Goal: Information Seeking & Learning: Learn about a topic

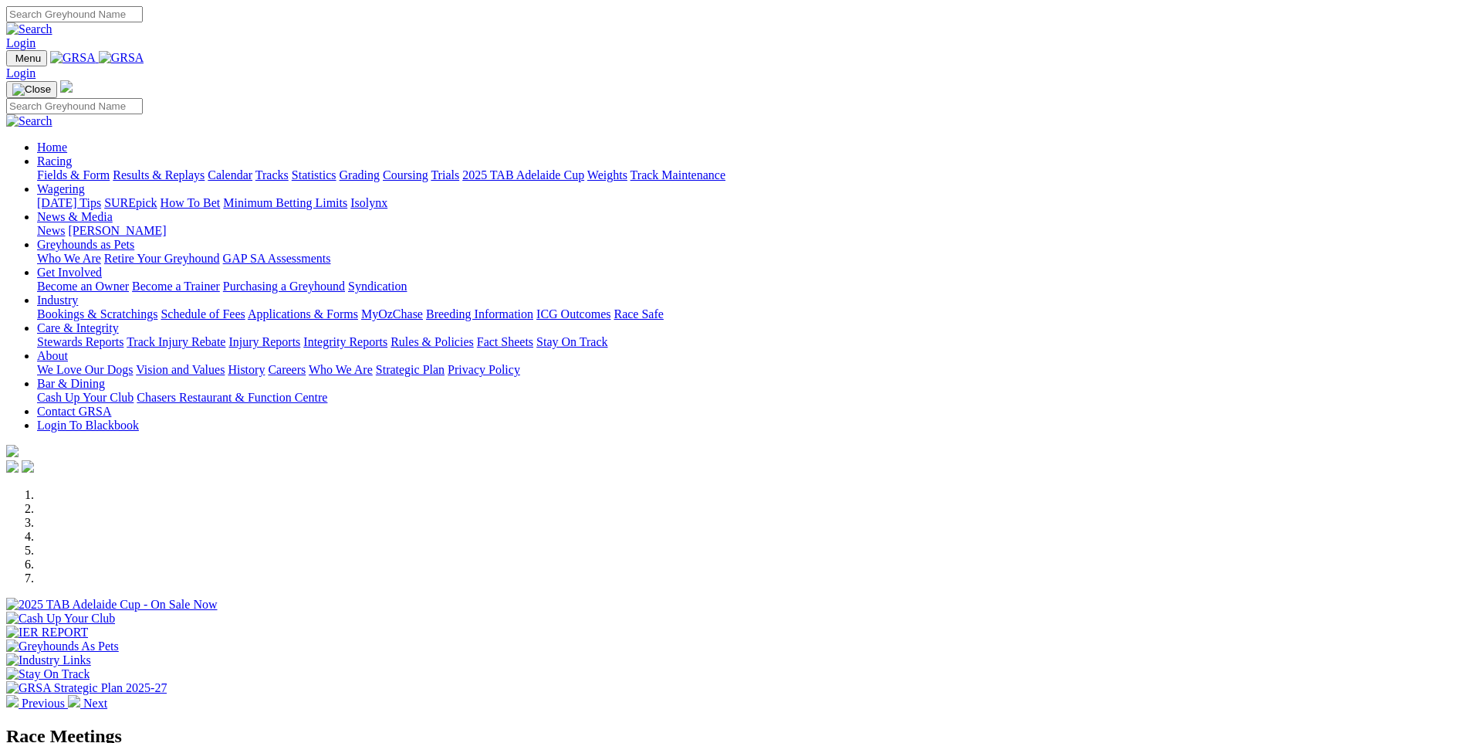
click at [72, 154] on link "Racing" at bounding box center [54, 160] width 35 height 13
click at [110, 168] on link "Fields & Form" at bounding box center [73, 174] width 73 height 13
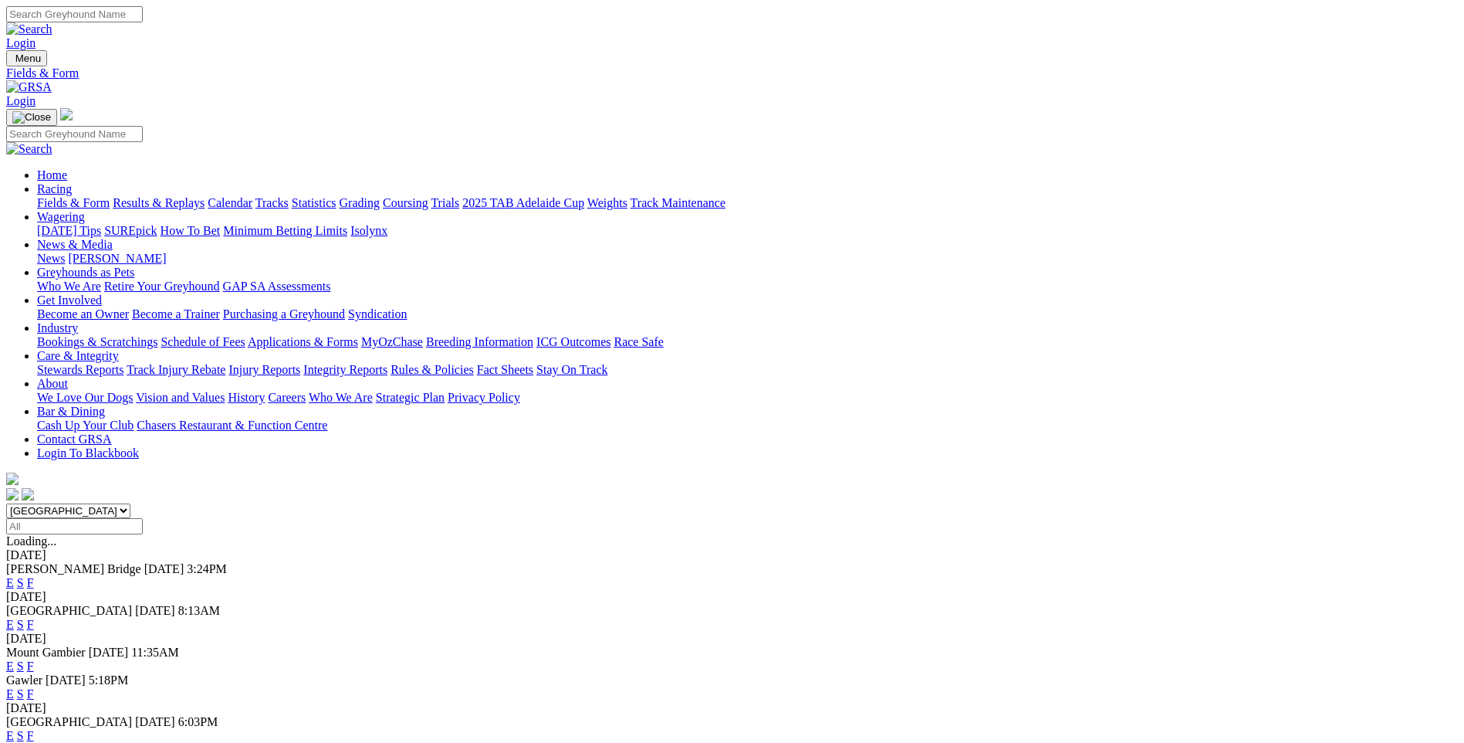
click at [143, 518] on input "Select date" at bounding box center [74, 526] width 137 height 16
type input "Yesterday, 28 Aug 2025"
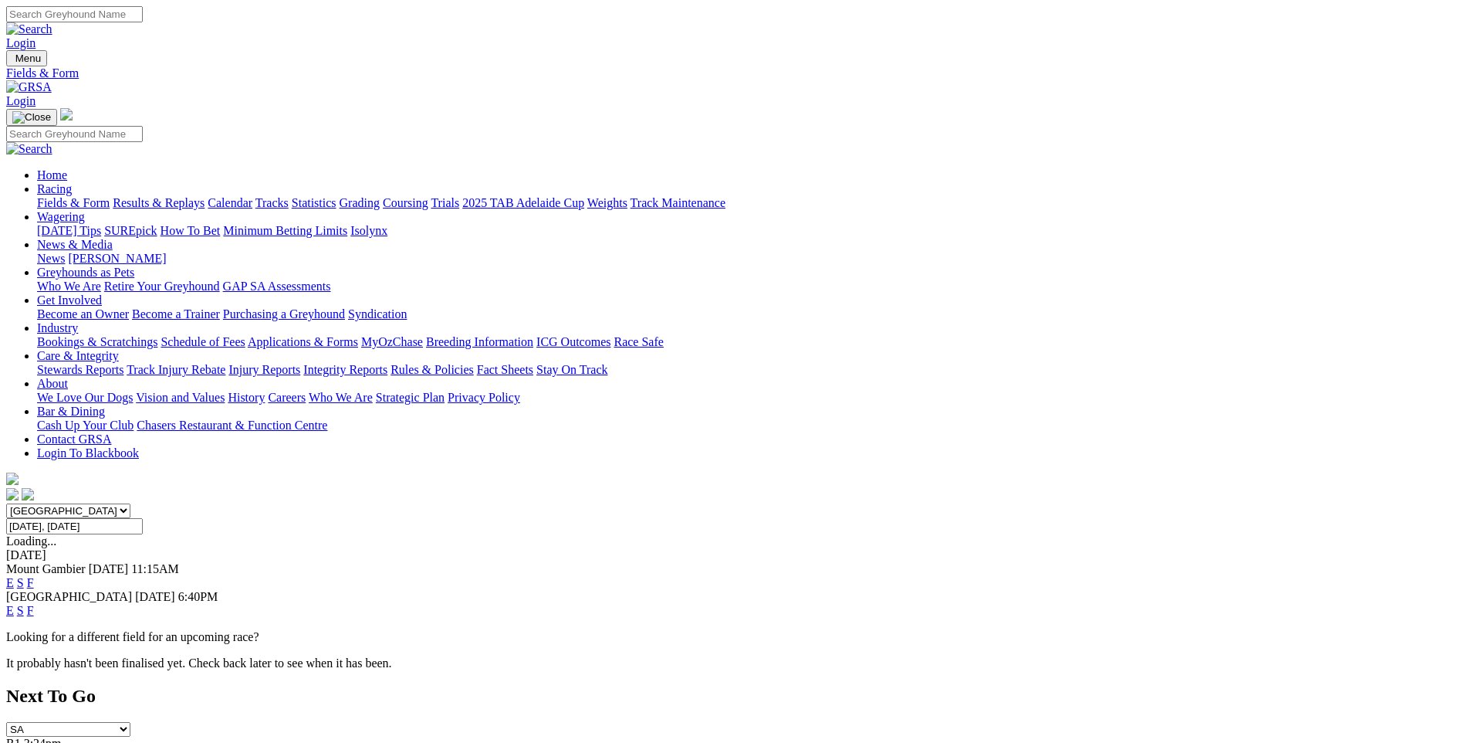
click at [34, 604] on link "F" at bounding box center [30, 610] width 7 height 13
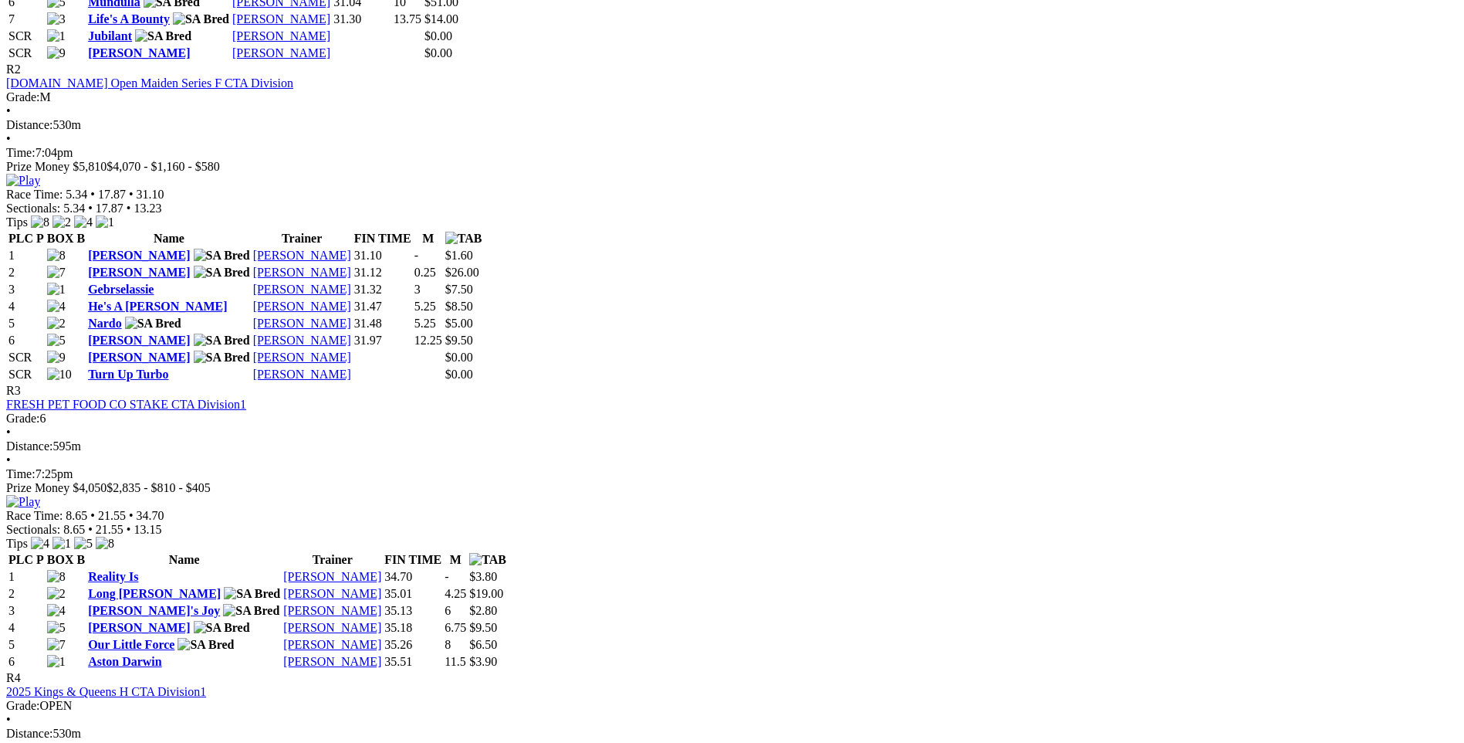
scroll to position [1081, 0]
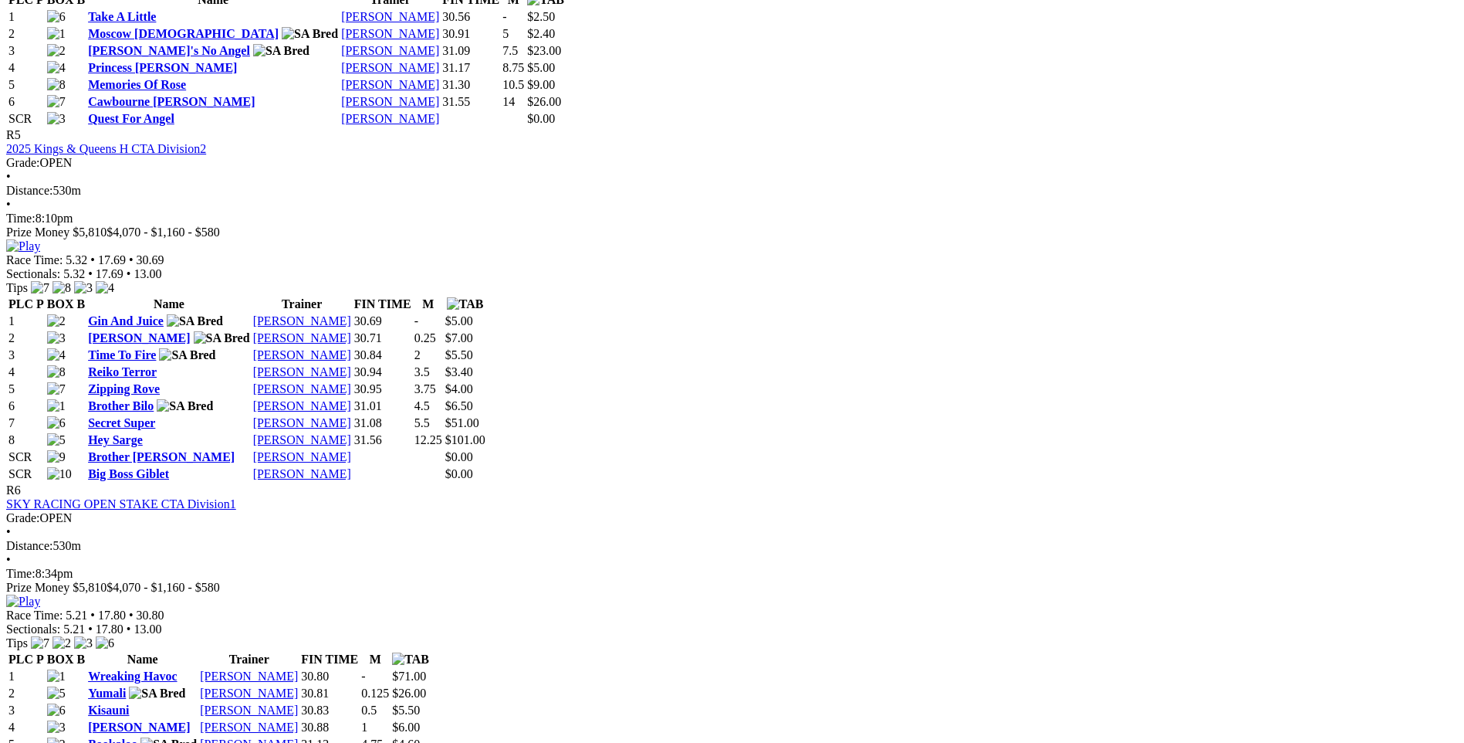
scroll to position [2239, 0]
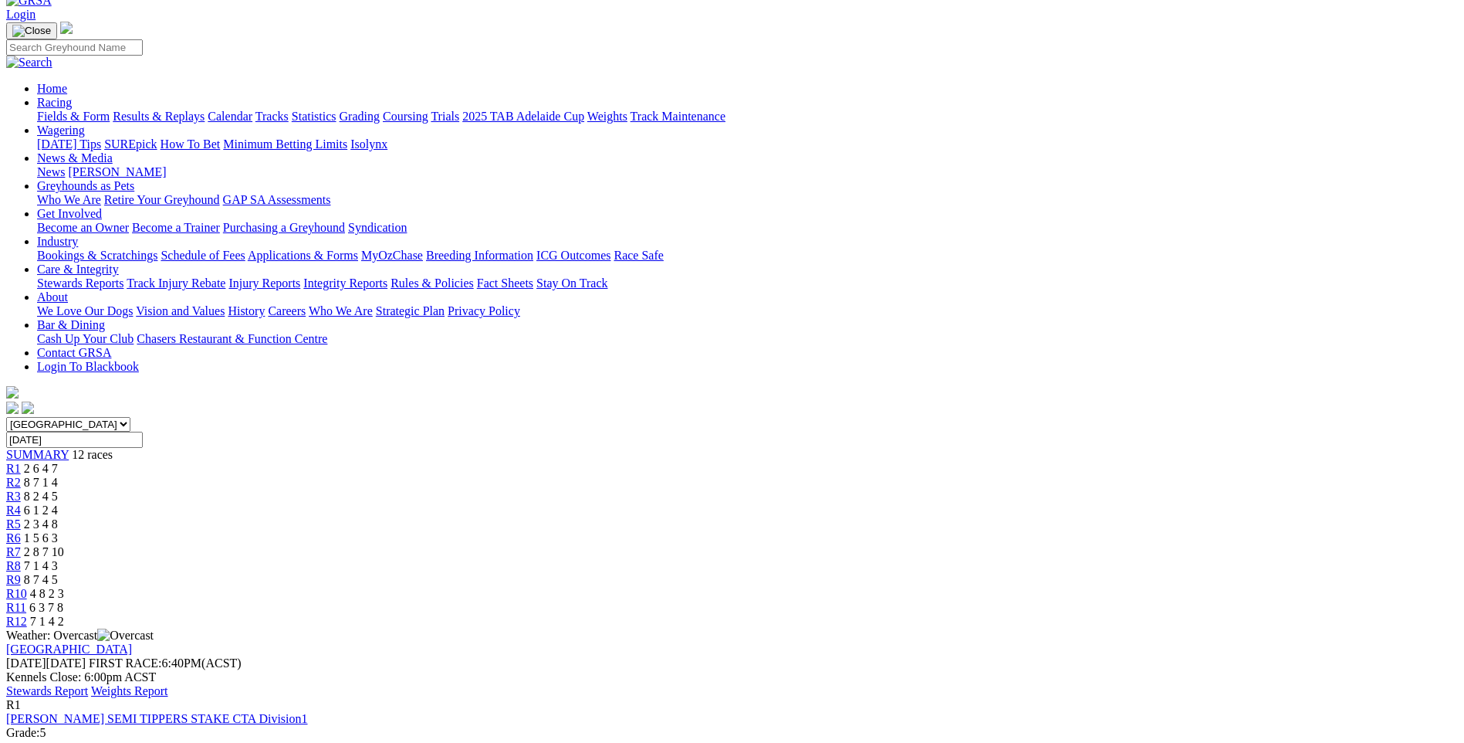
scroll to position [0, 0]
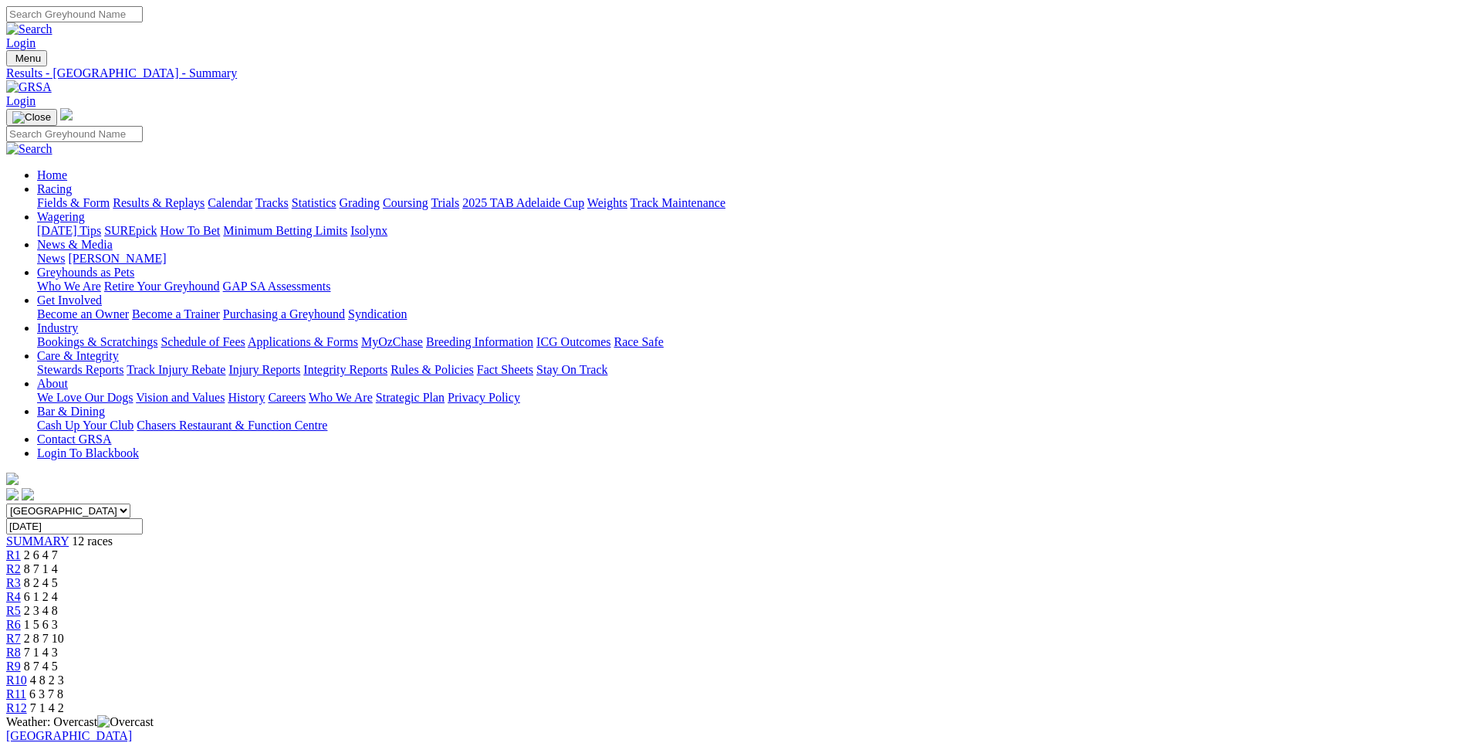
click at [110, 196] on link "Fields & Form" at bounding box center [73, 202] width 73 height 13
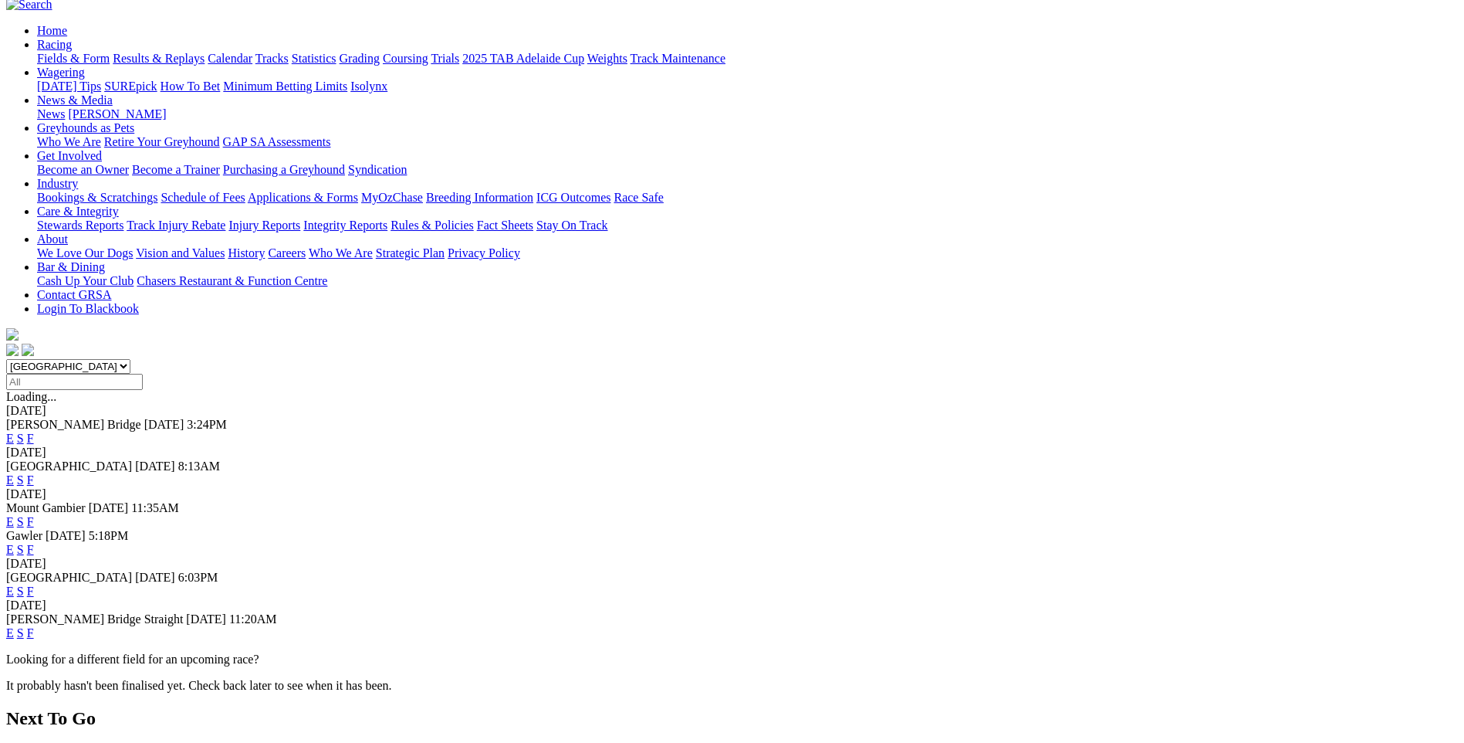
scroll to position [154, 0]
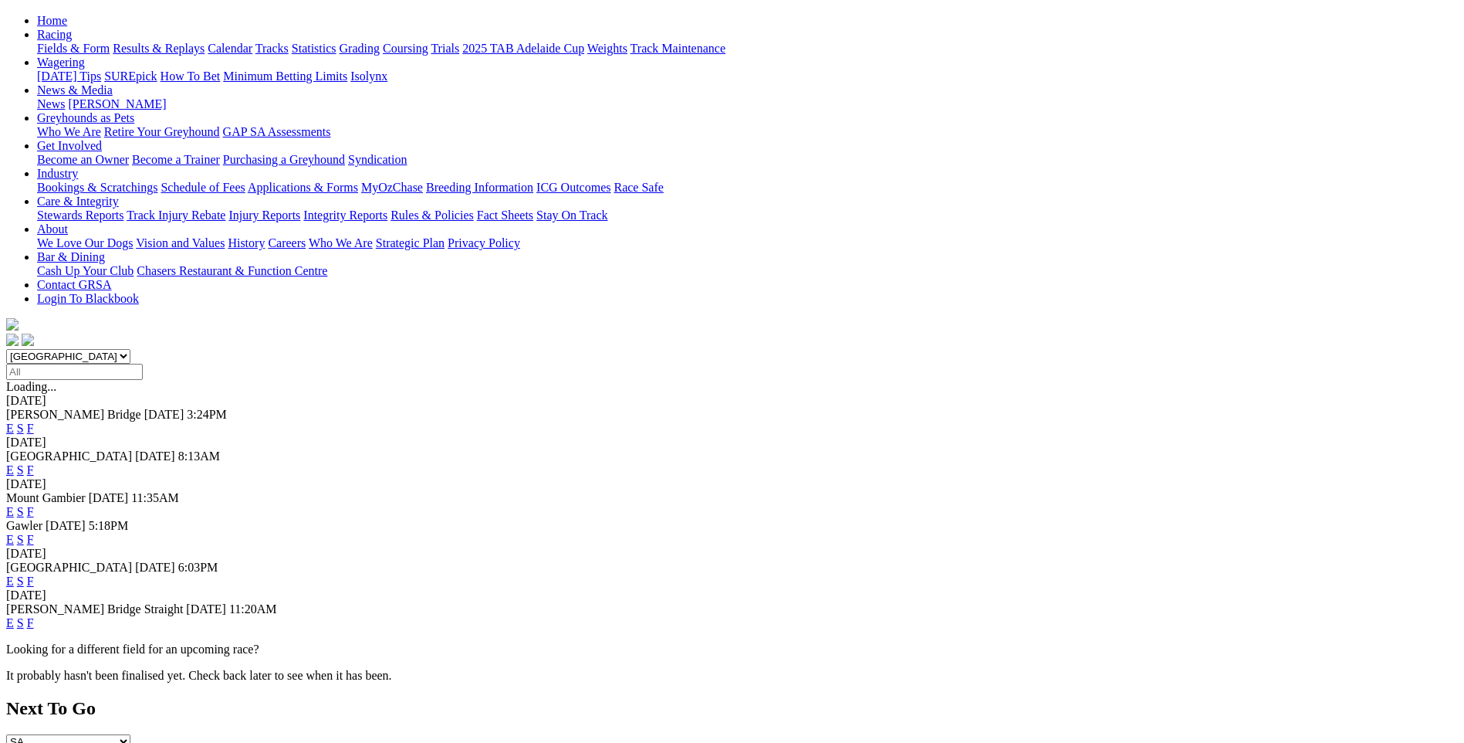
click at [34, 616] on link "F" at bounding box center [30, 622] width 7 height 13
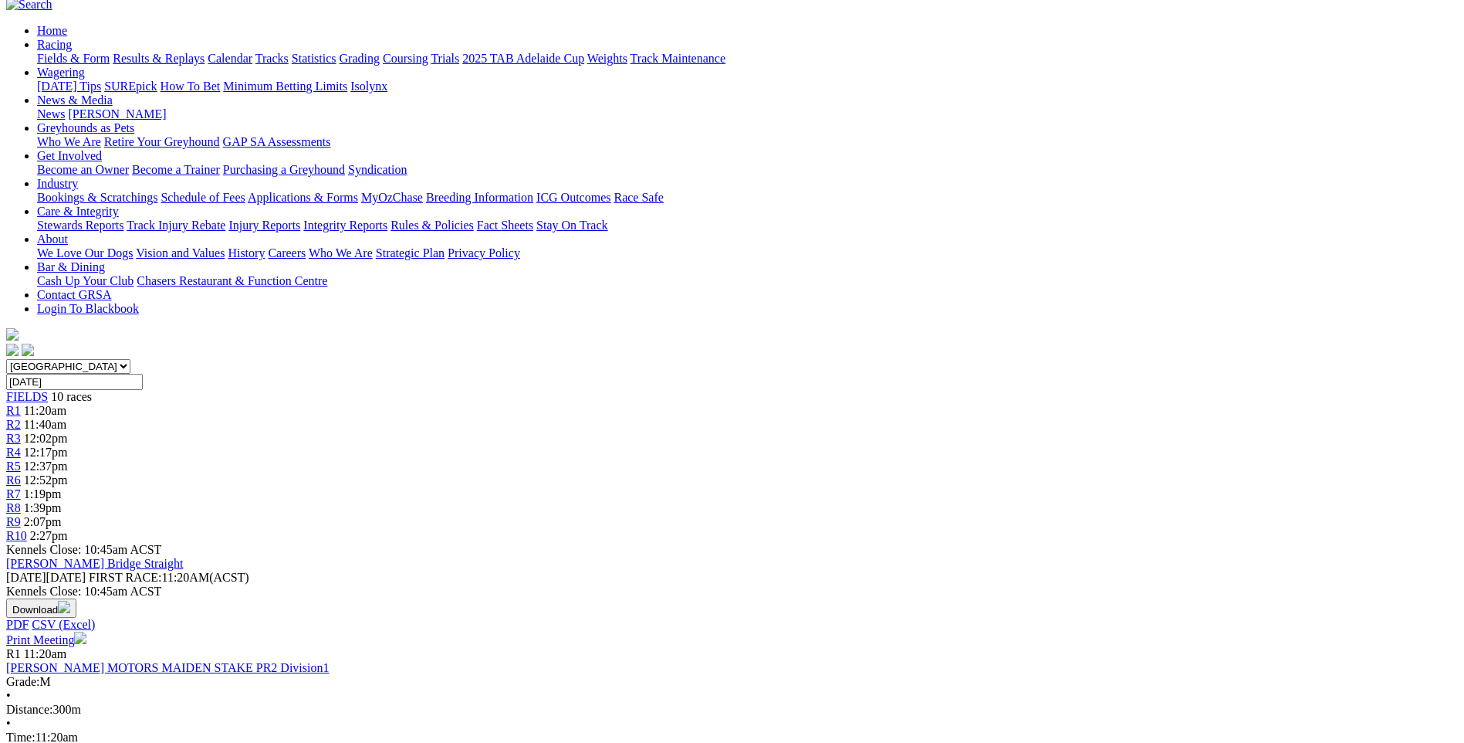
scroll to position [154, 0]
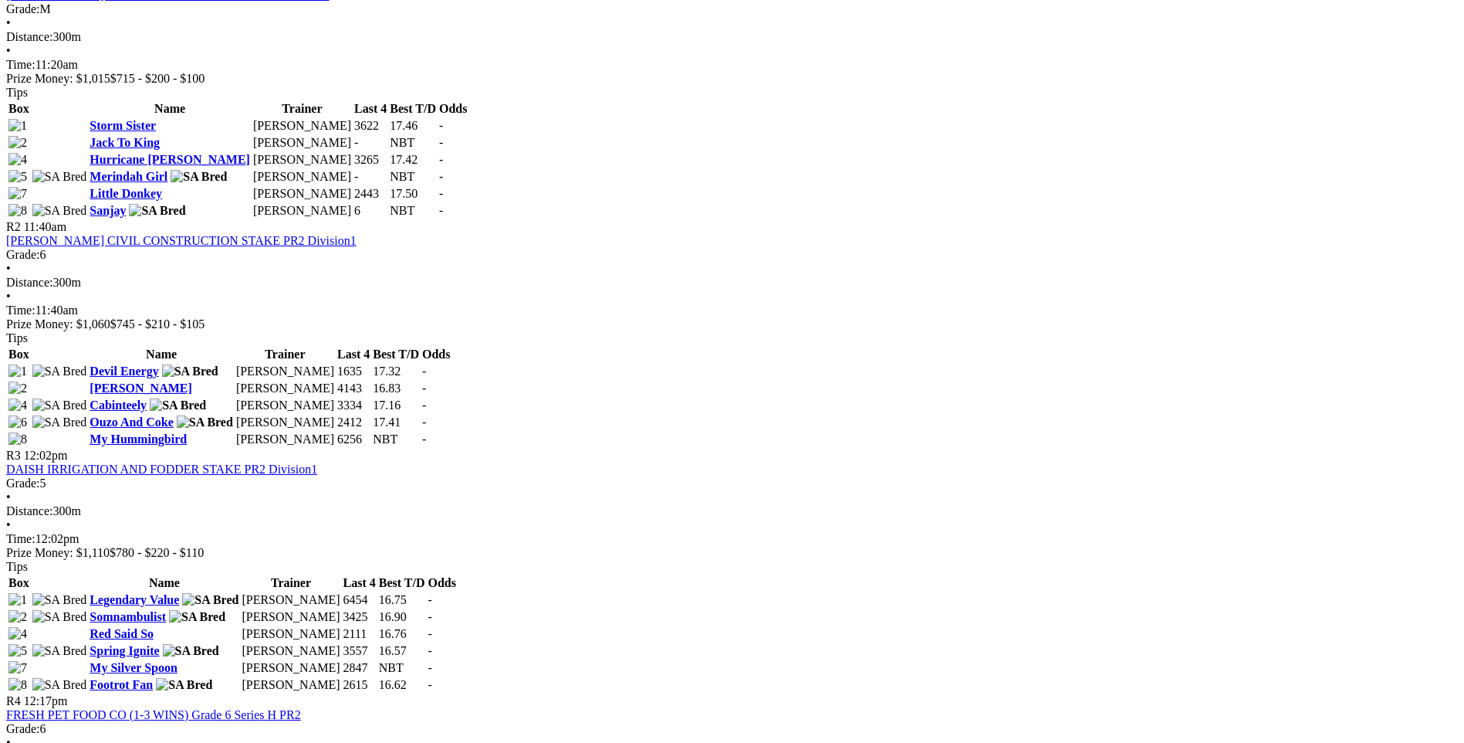
scroll to position [849, 0]
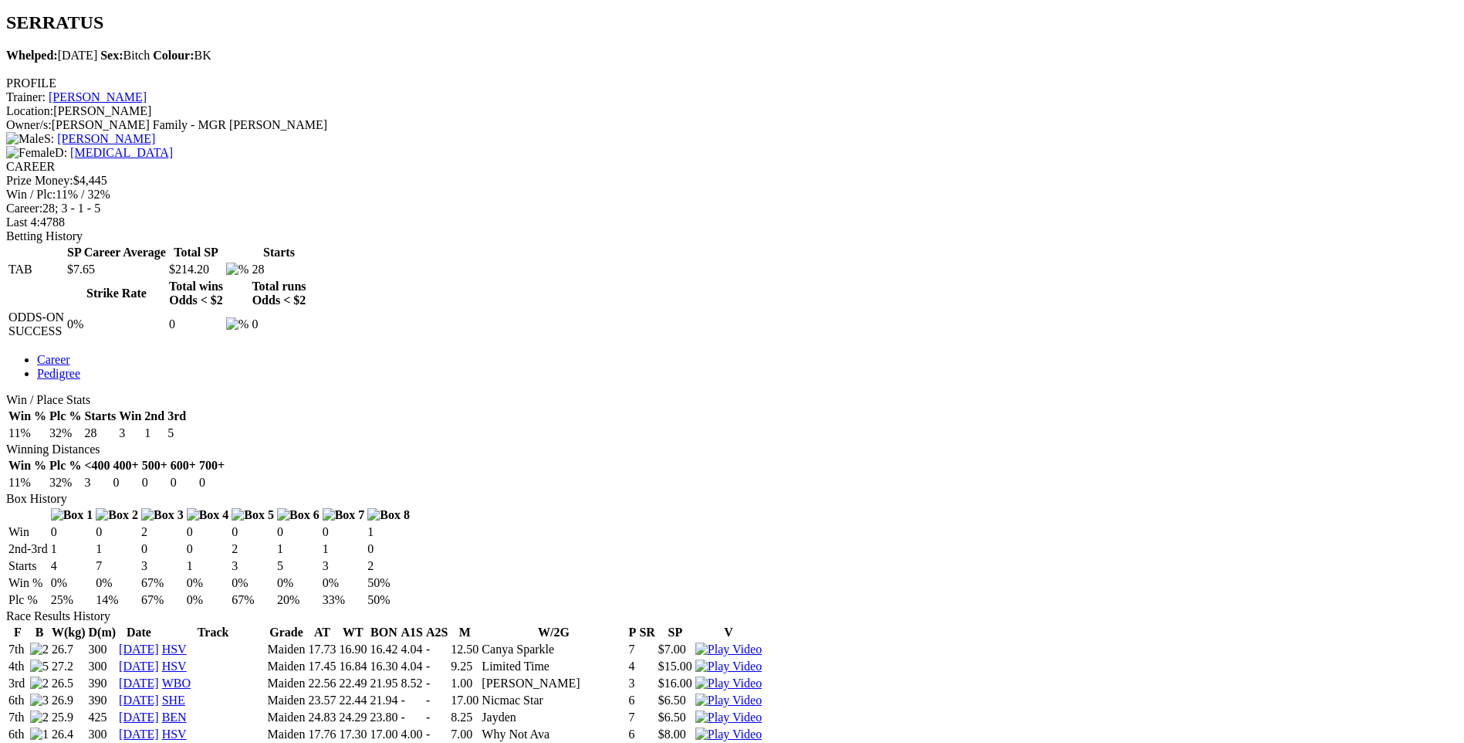
scroll to position [154, 0]
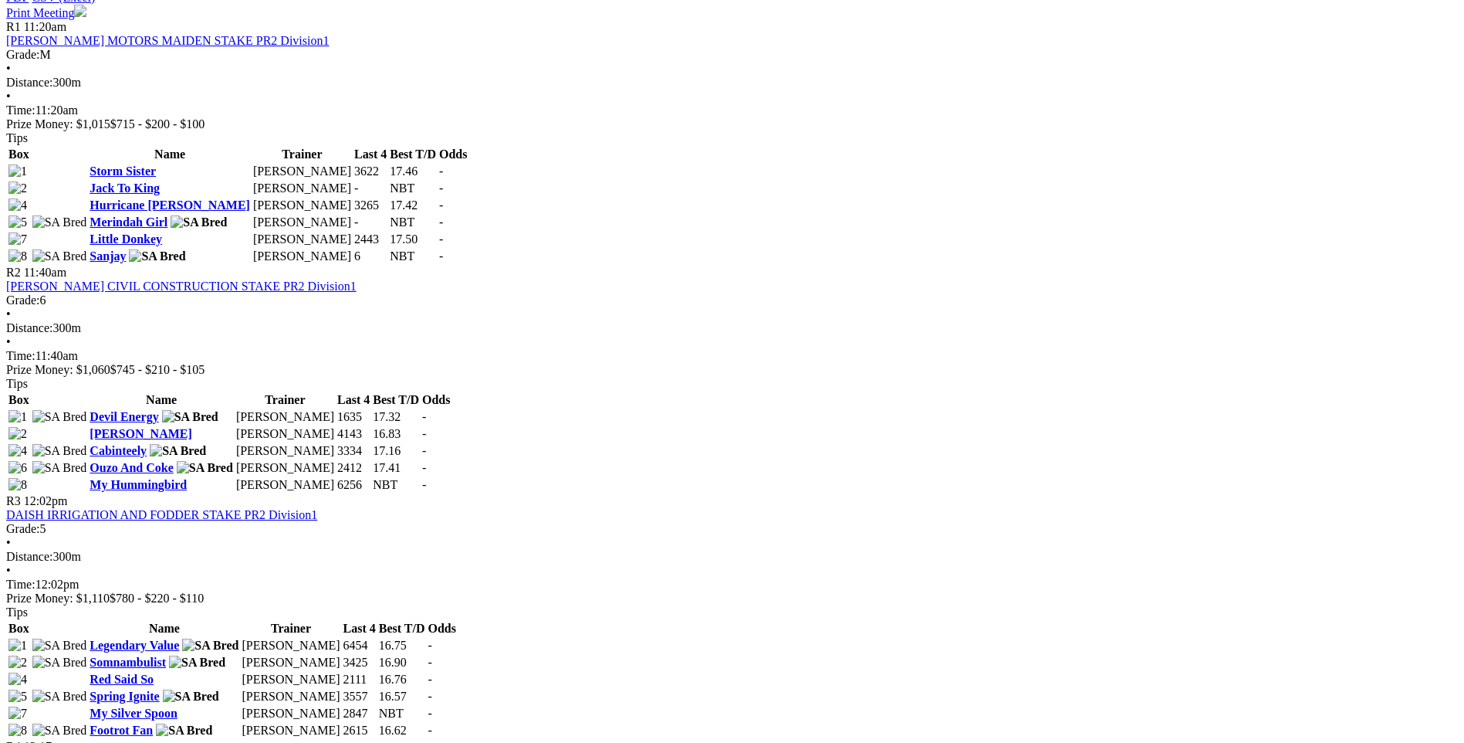
scroll to position [772, 0]
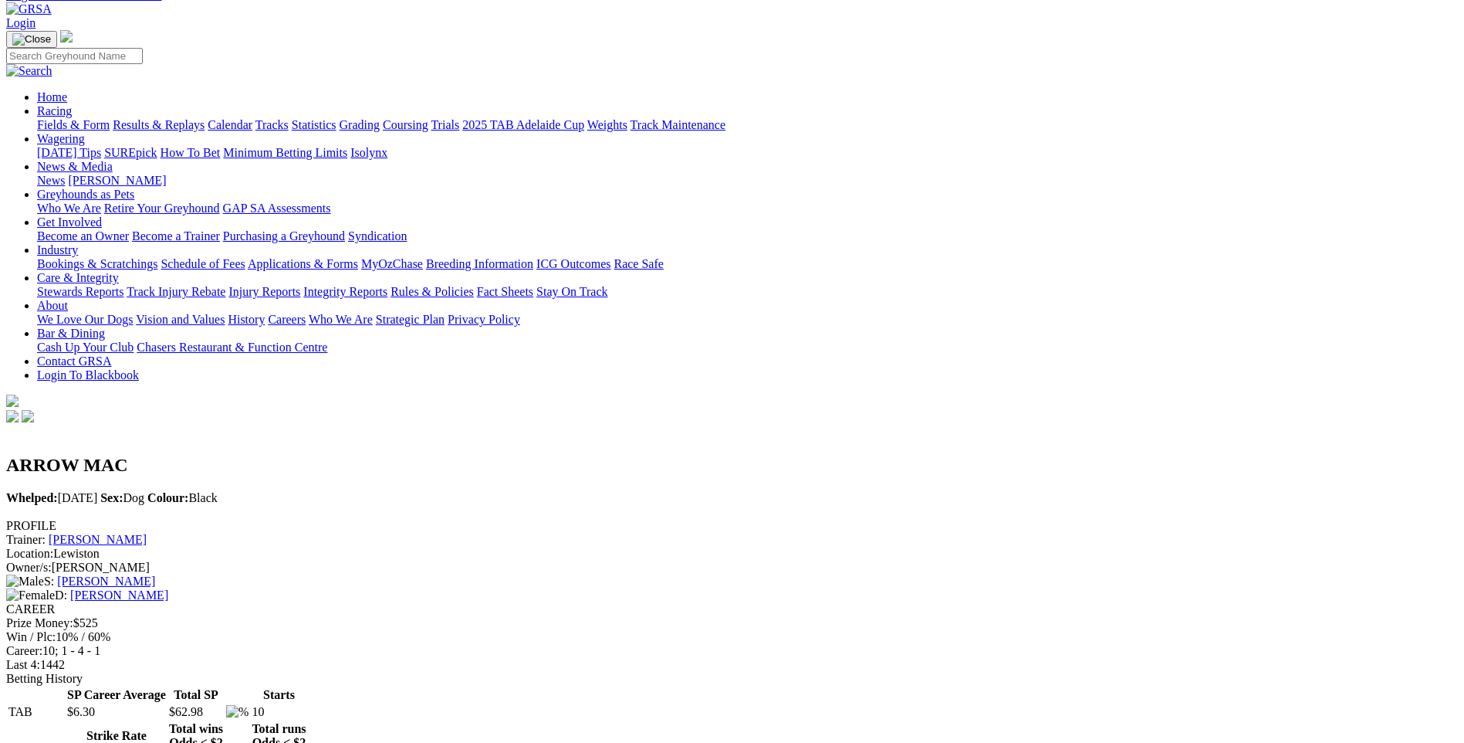
scroll to position [77, 0]
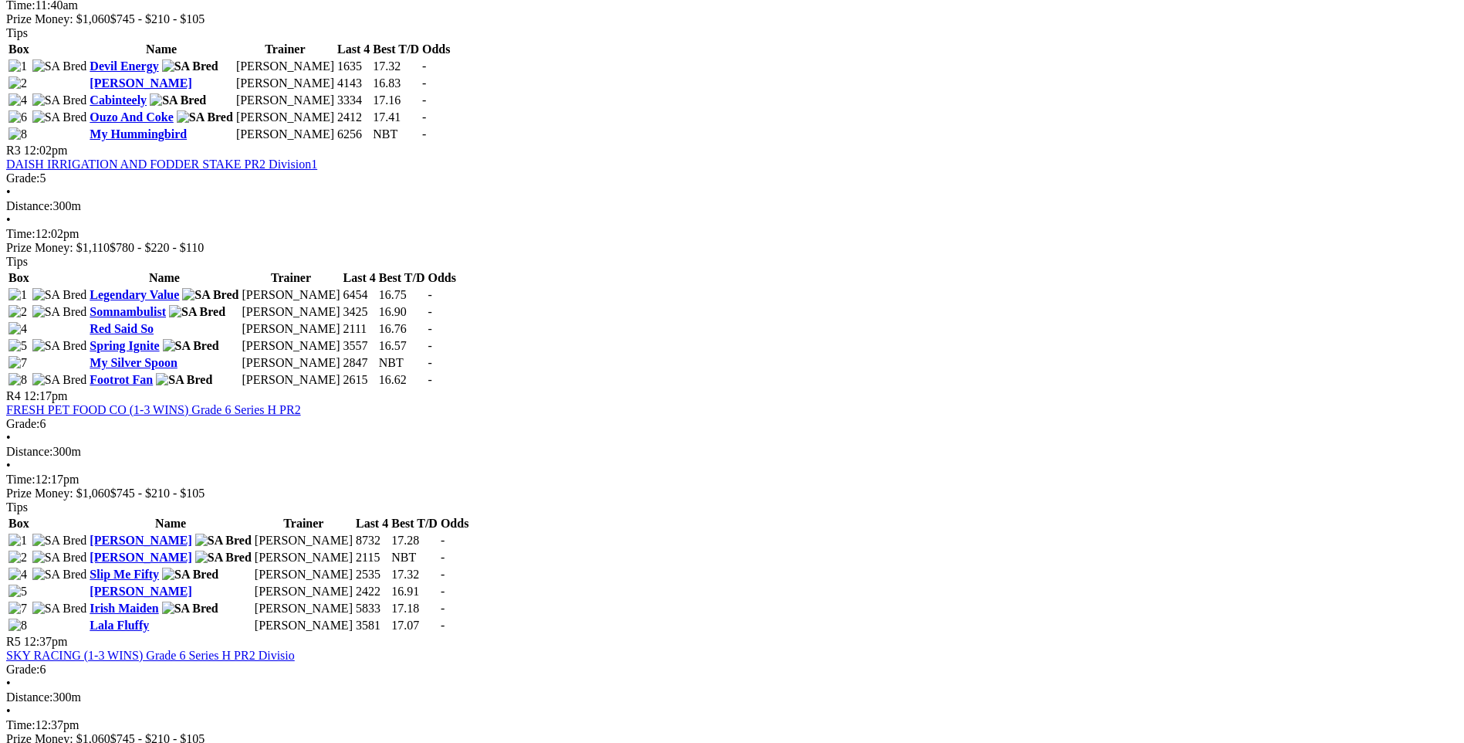
scroll to position [1158, 0]
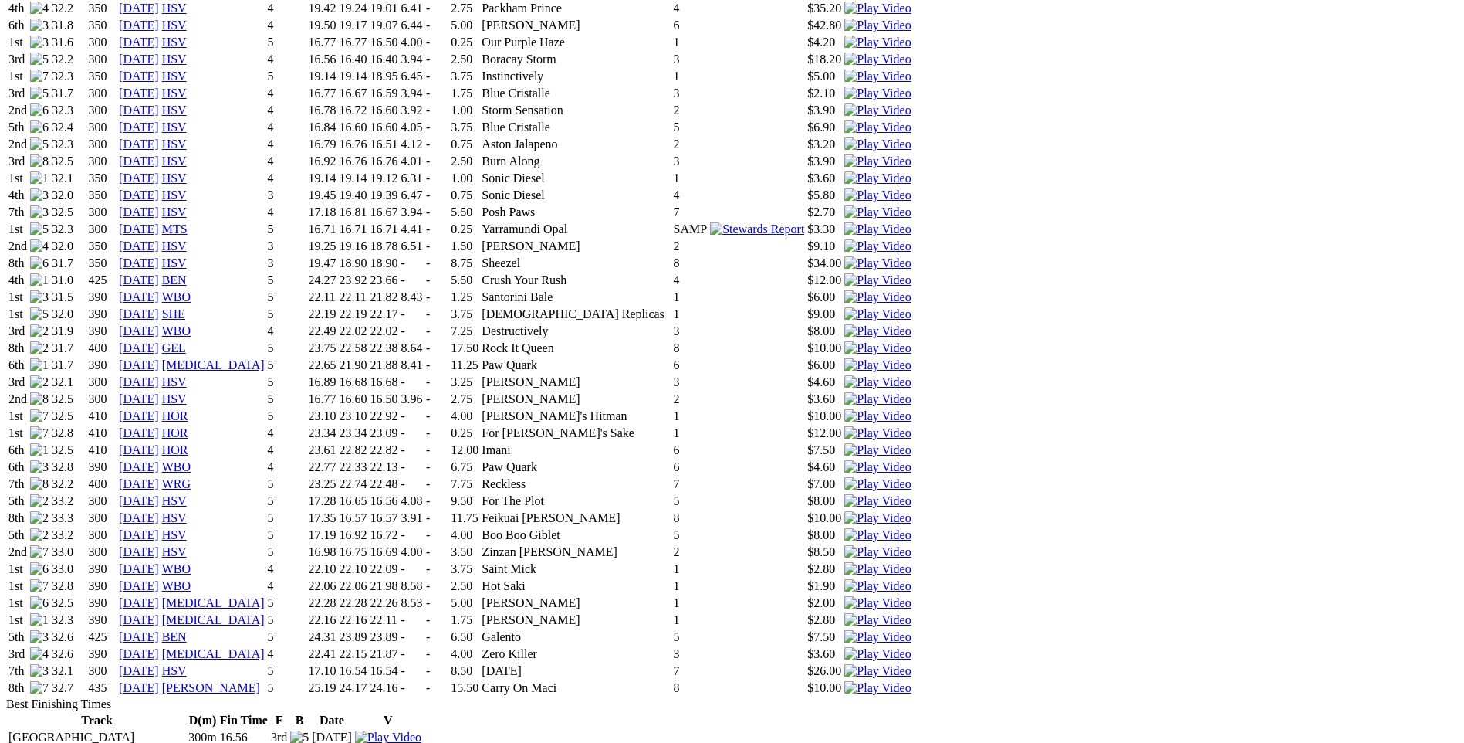
scroll to position [1004, 0]
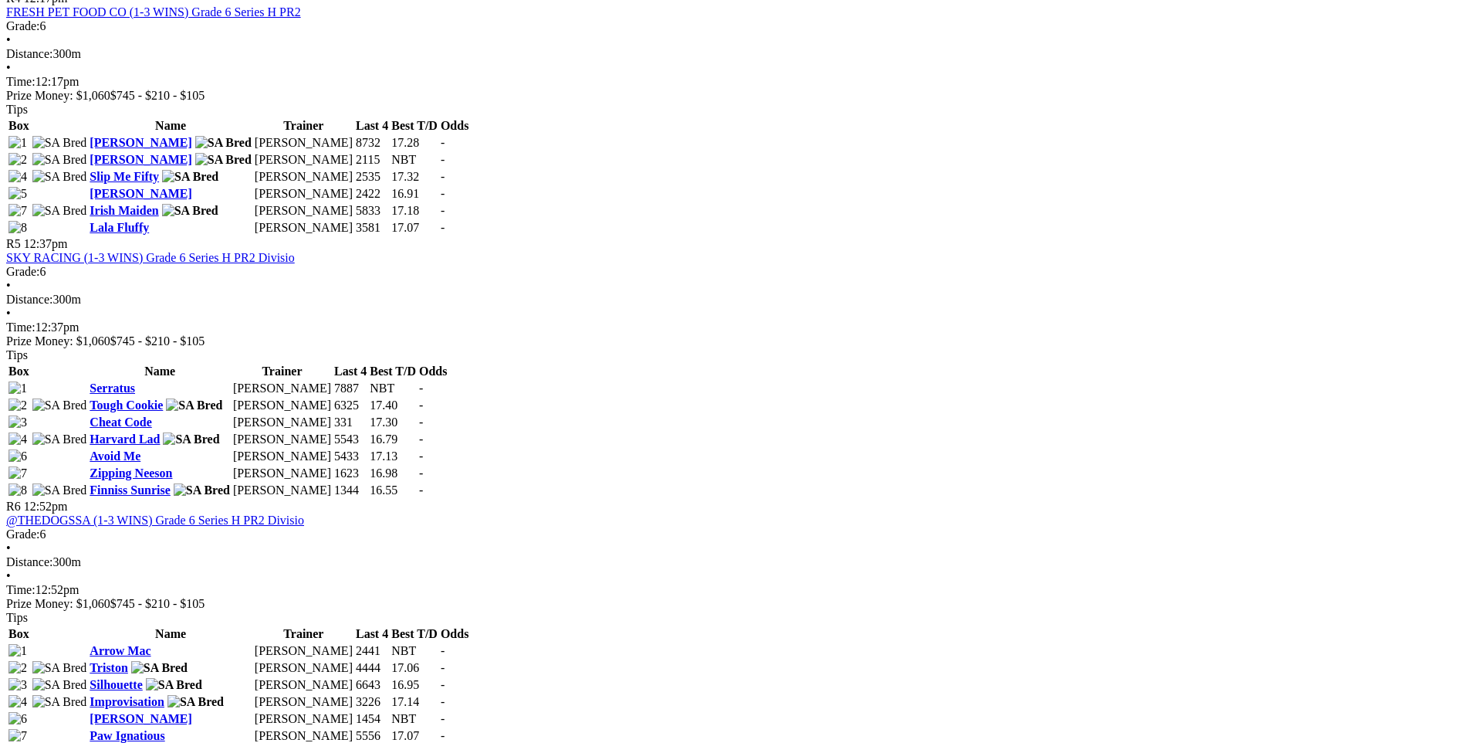
scroll to position [1544, 0]
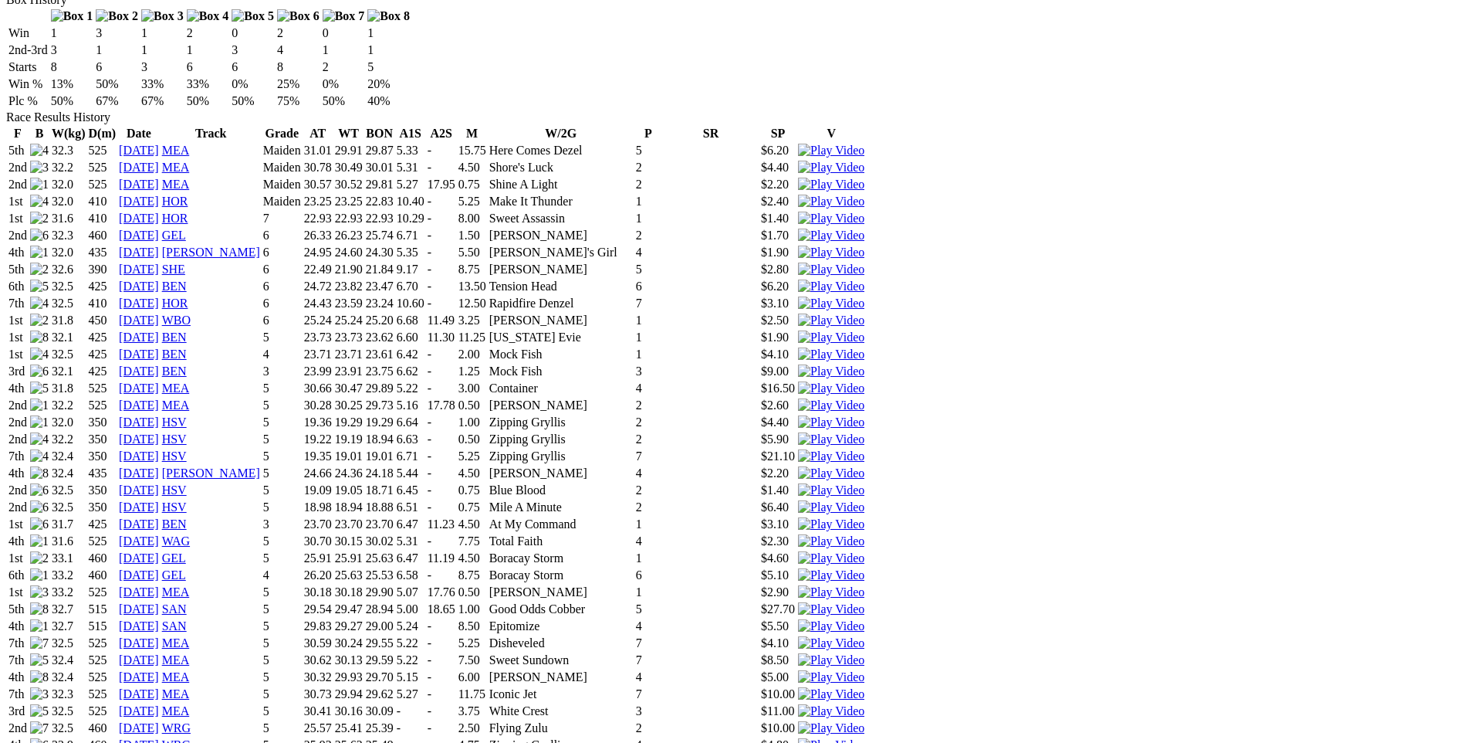
scroll to position [1081, 0]
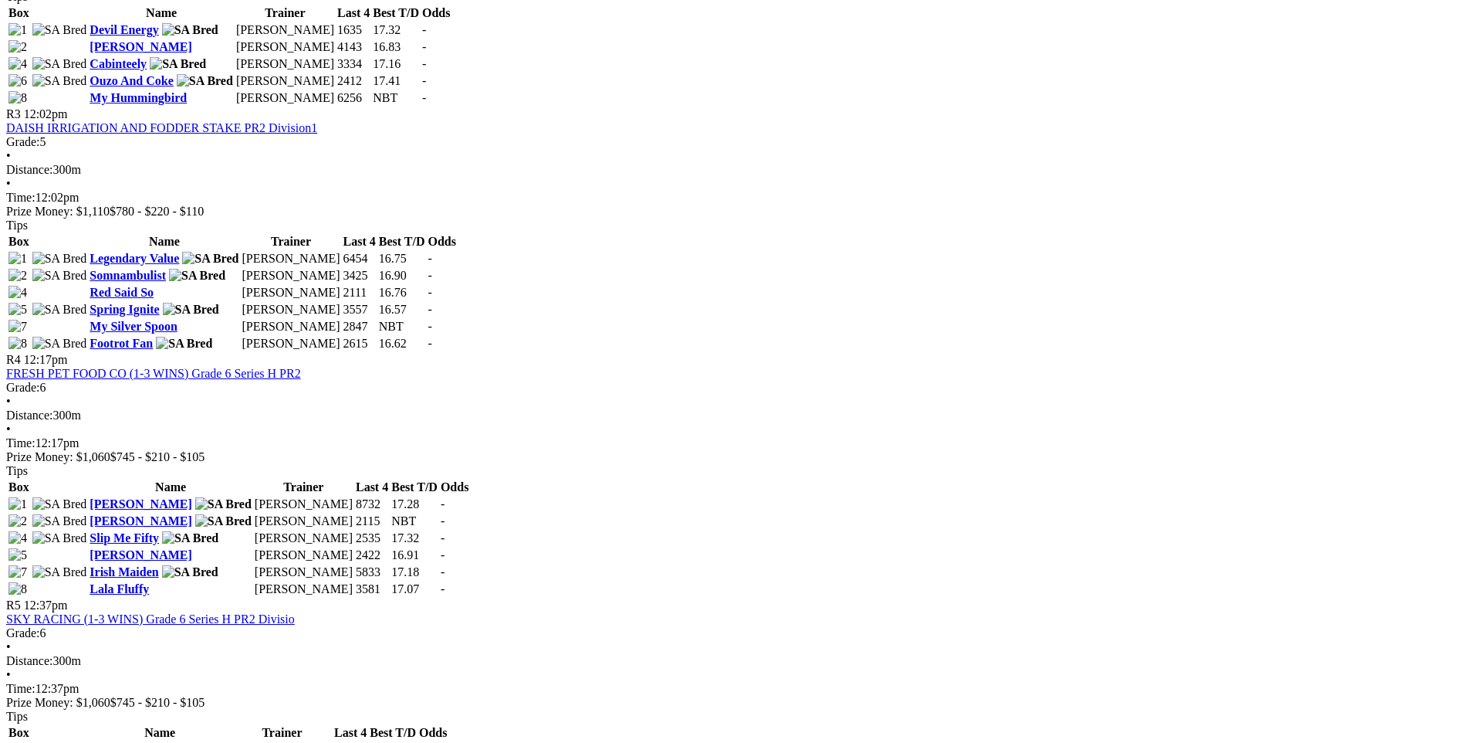
scroll to position [1467, 0]
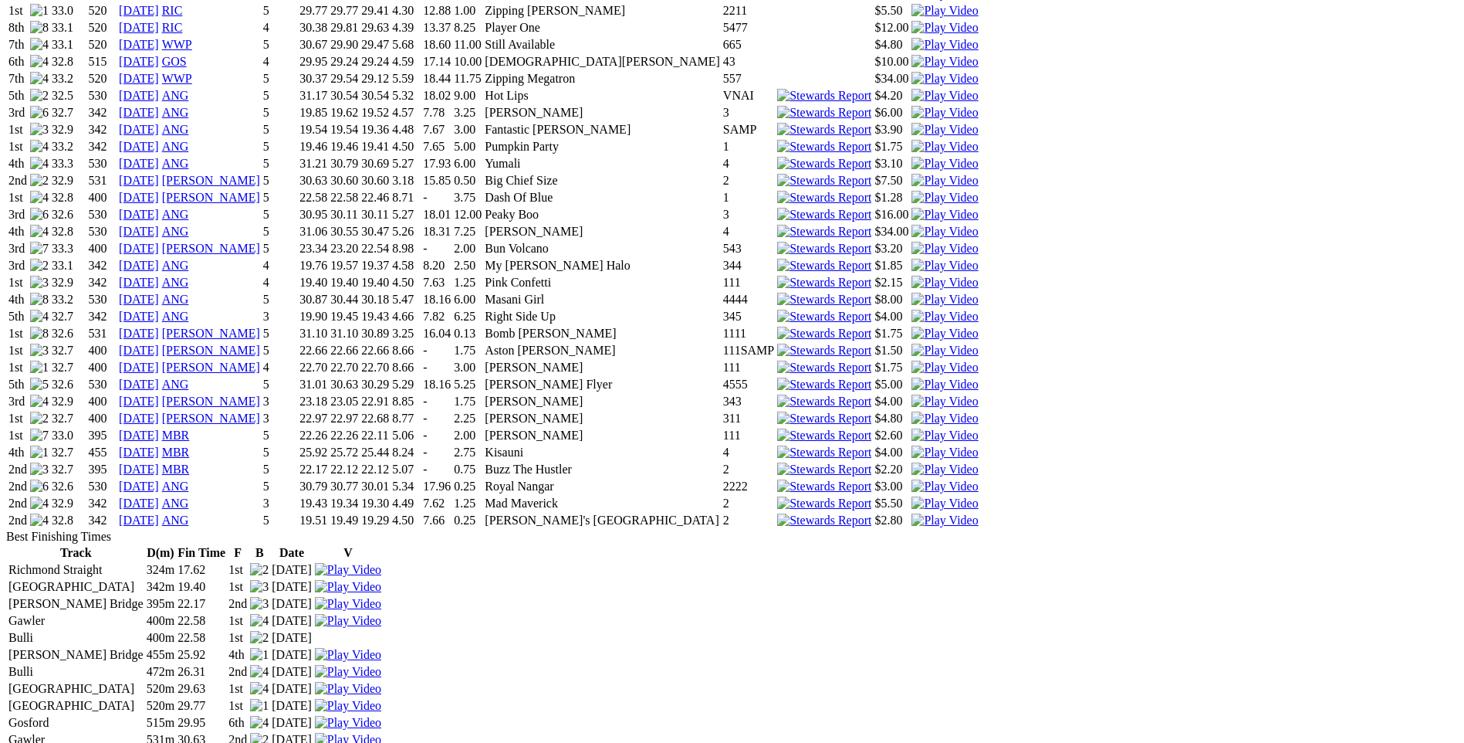
scroll to position [1390, 0]
